Goal: Check status: Check status

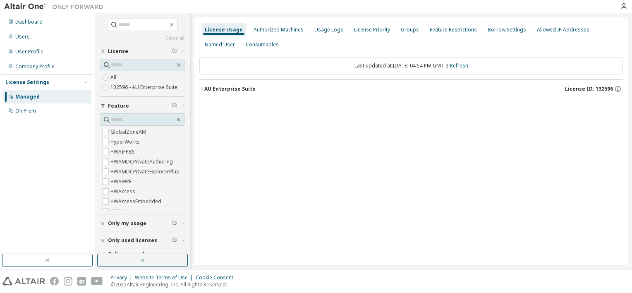
click at [233, 96] on button "AU Enterprise Suite License ID: 132596" at bounding box center [411, 89] width 424 height 18
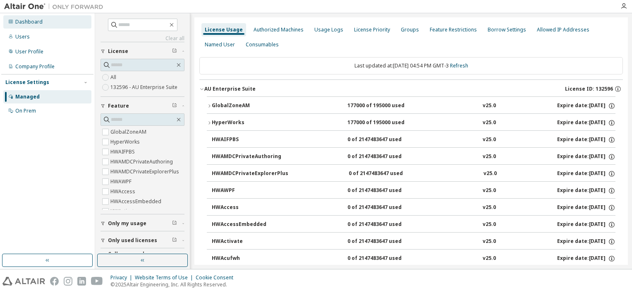
click at [48, 22] on div "Dashboard" at bounding box center [47, 21] width 88 height 13
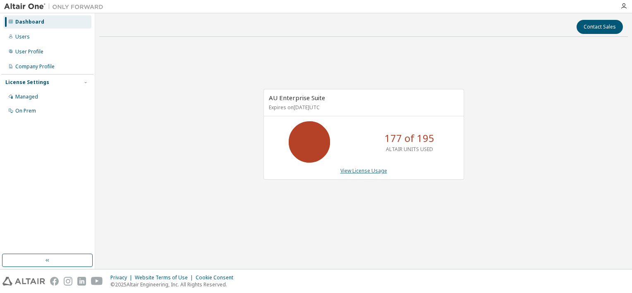
click at [369, 169] on link "View License Usage" at bounding box center [363, 170] width 47 height 7
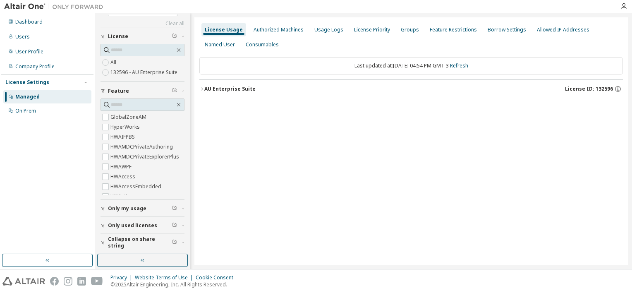
click at [119, 206] on span "Only my usage" at bounding box center [127, 208] width 38 height 7
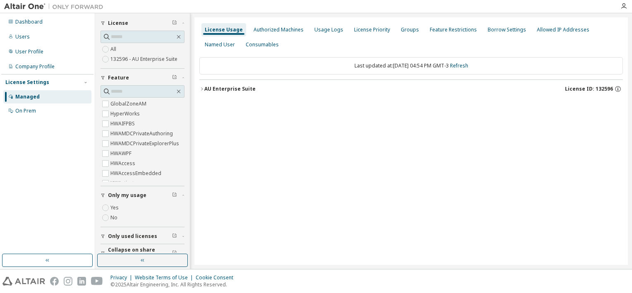
scroll to position [39, 0]
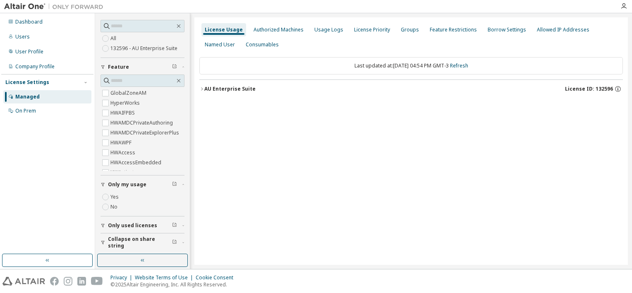
click at [129, 184] on span "Only my usage" at bounding box center [127, 184] width 38 height 7
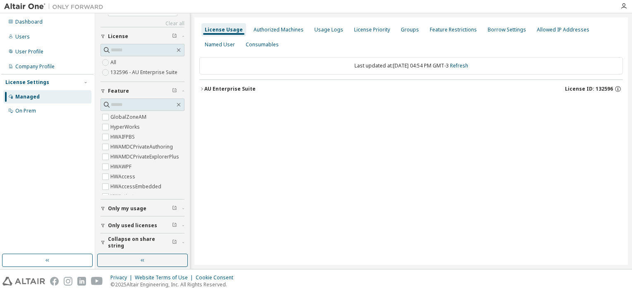
click at [125, 220] on button "Only used licenses" at bounding box center [143, 225] width 84 height 18
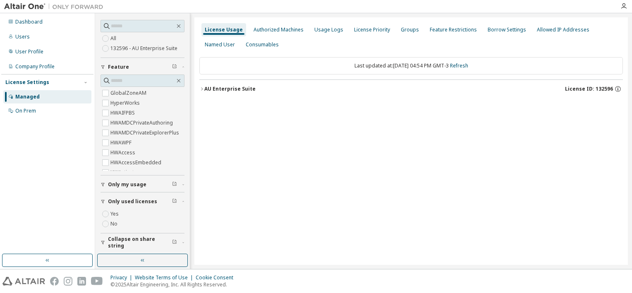
click at [119, 213] on label "Yes" at bounding box center [115, 214] width 10 height 10
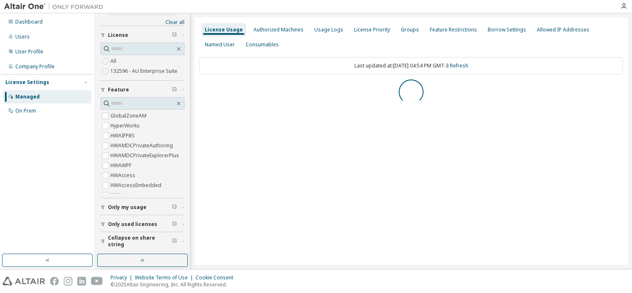
scroll to position [0, 0]
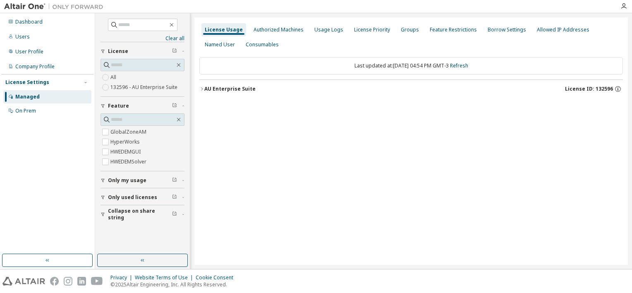
click at [204, 88] on icon "button" at bounding box center [201, 88] width 5 height 5
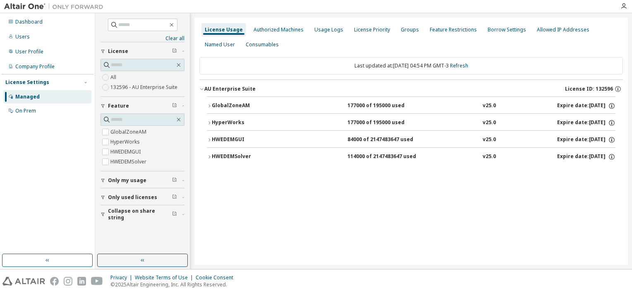
click at [296, 157] on div "HWEDEMSolver 114000 of 2147483647 used v25.0 Expire date: 2025-09-29" at bounding box center [414, 156] width 404 height 7
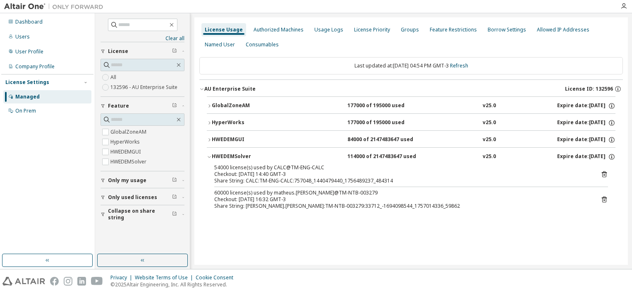
click at [297, 154] on div "HWEDEMSolver 114000 of 2147483647 used v25.0 Expire date: 2025-09-29" at bounding box center [414, 156] width 404 height 7
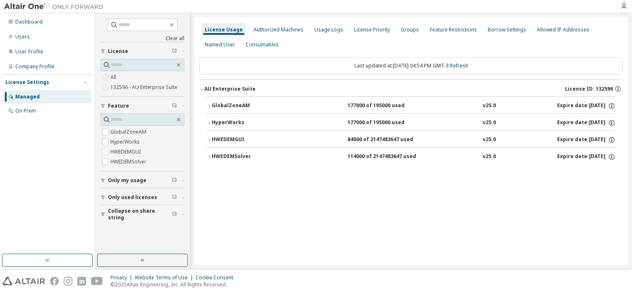
click at [261, 136] on div "HWEDEMGUI" at bounding box center [249, 139] width 74 height 7
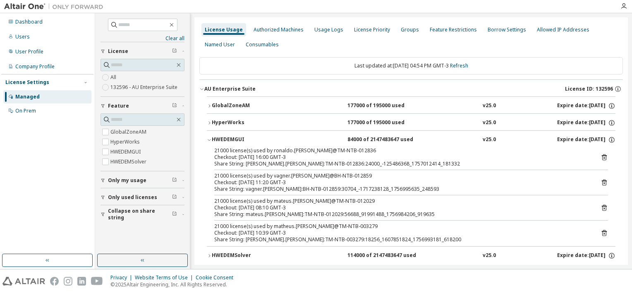
click at [280, 136] on div "HWEDEMGUI" at bounding box center [249, 139] width 74 height 7
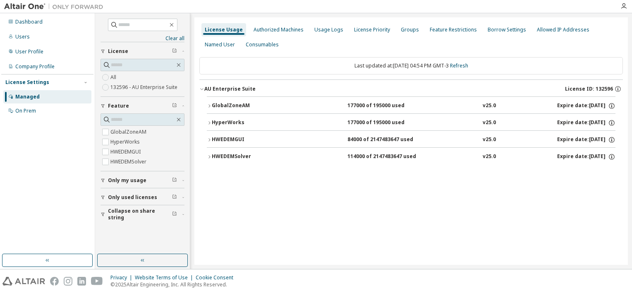
click at [283, 108] on div "GlobalZoneAM" at bounding box center [249, 105] width 74 height 7
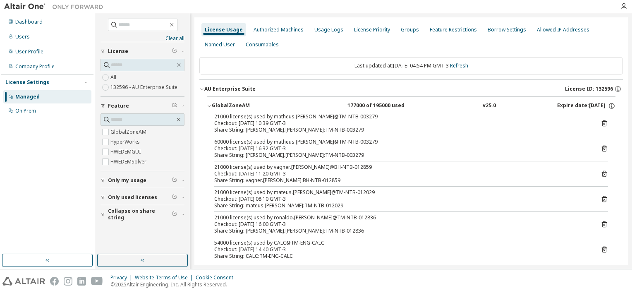
click at [254, 99] on button "GlobalZoneAM 177000 of 195000 used v25.0 Expire date: 2025-09-29" at bounding box center [411, 106] width 409 height 18
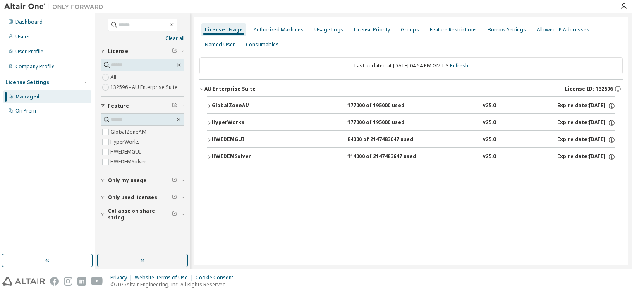
click at [266, 136] on div "HWEDEMGUI" at bounding box center [249, 139] width 74 height 7
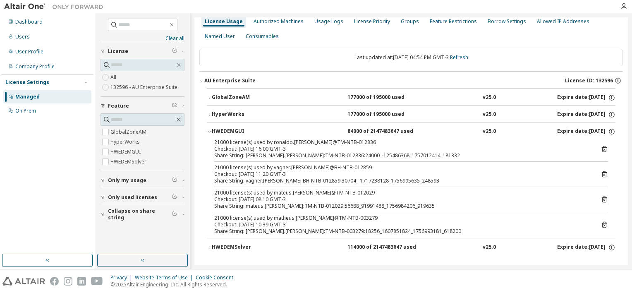
scroll to position [12, 0]
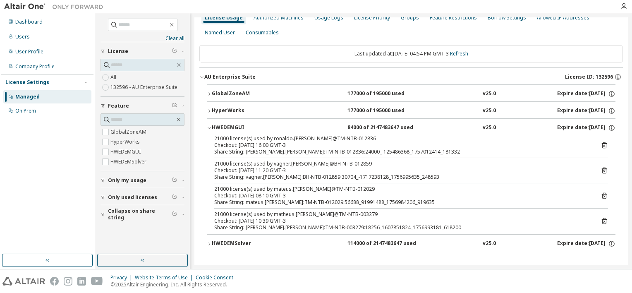
click at [255, 249] on button "HWEDEMSolver 114000 of 2147483647 used v25.0 Expire date: 2025-09-29" at bounding box center [411, 244] width 409 height 18
